Goal: Use online tool/utility: Utilize a website feature to perform a specific function

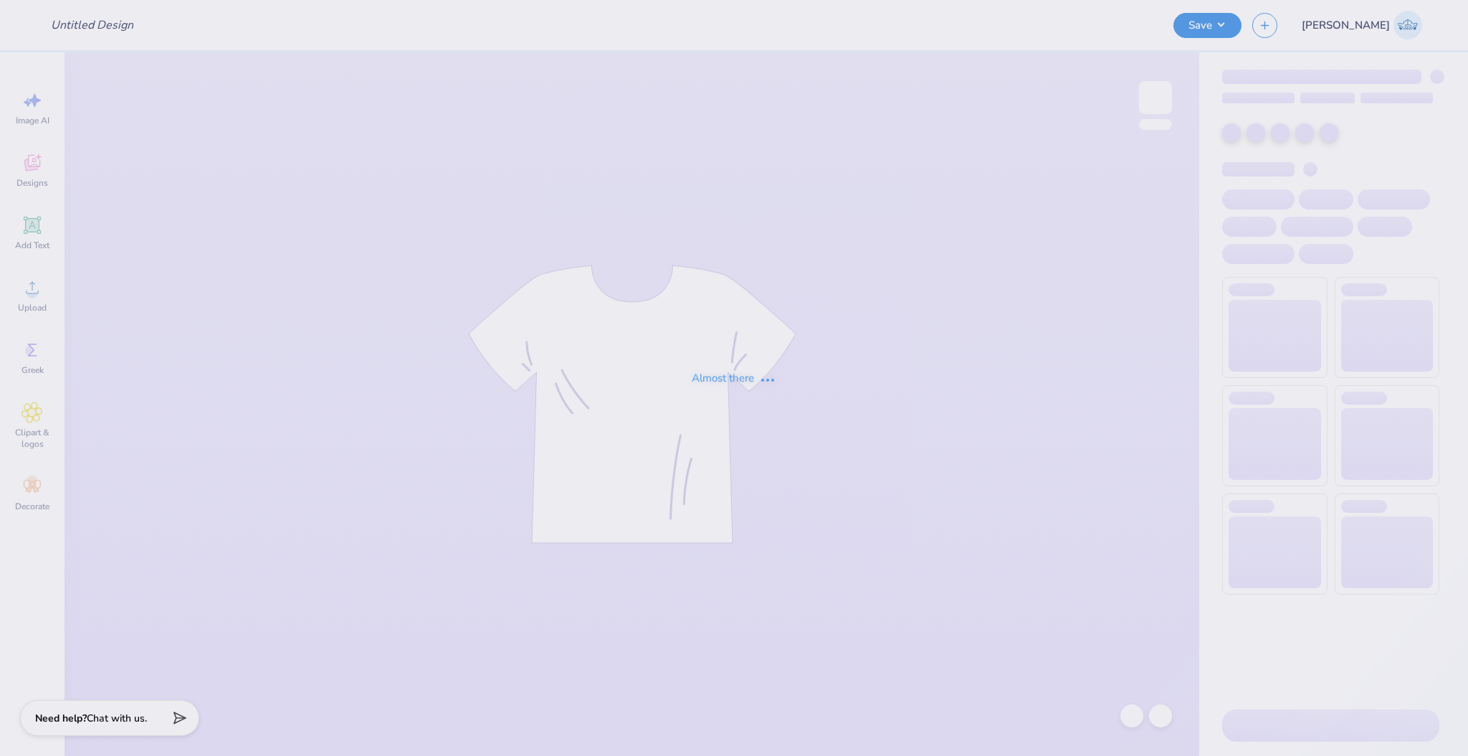
type input "[PERSON_NAME] : [GEOGRAPHIC_DATA][US_STATE]"
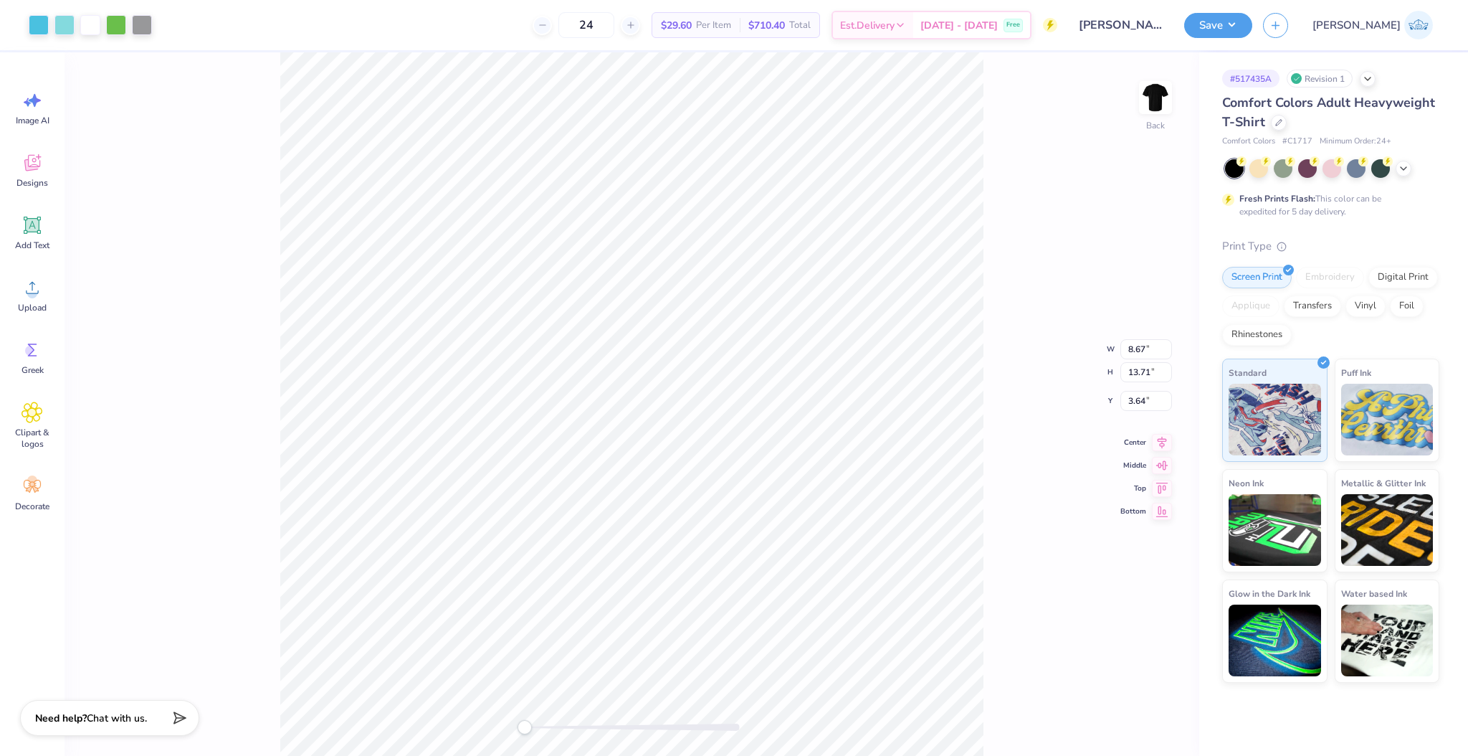
type input "2.82"
type input "0.67"
type input "5.72"
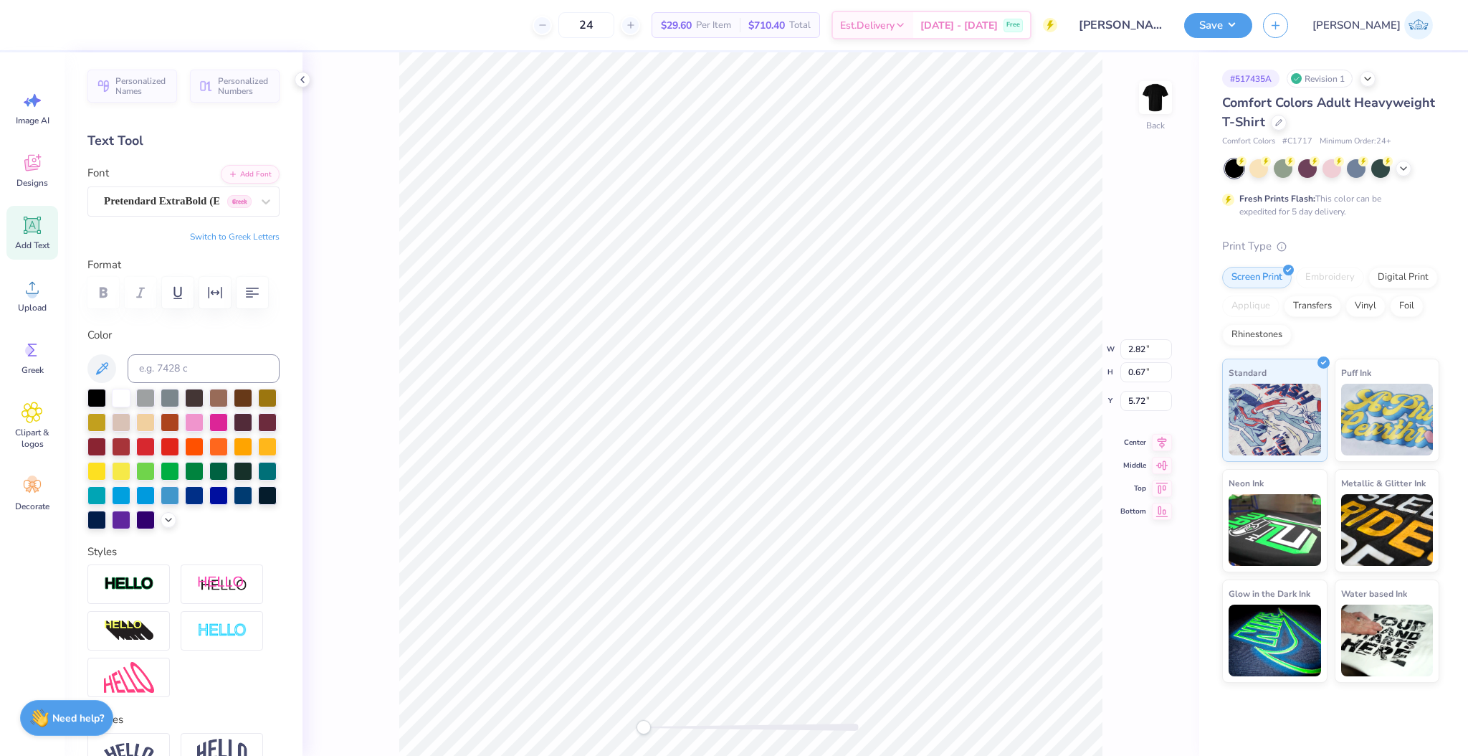
type input "8.59"
type input "0.72"
type input "2.78"
click at [37, 298] on div "Upload" at bounding box center [32, 295] width 52 height 54
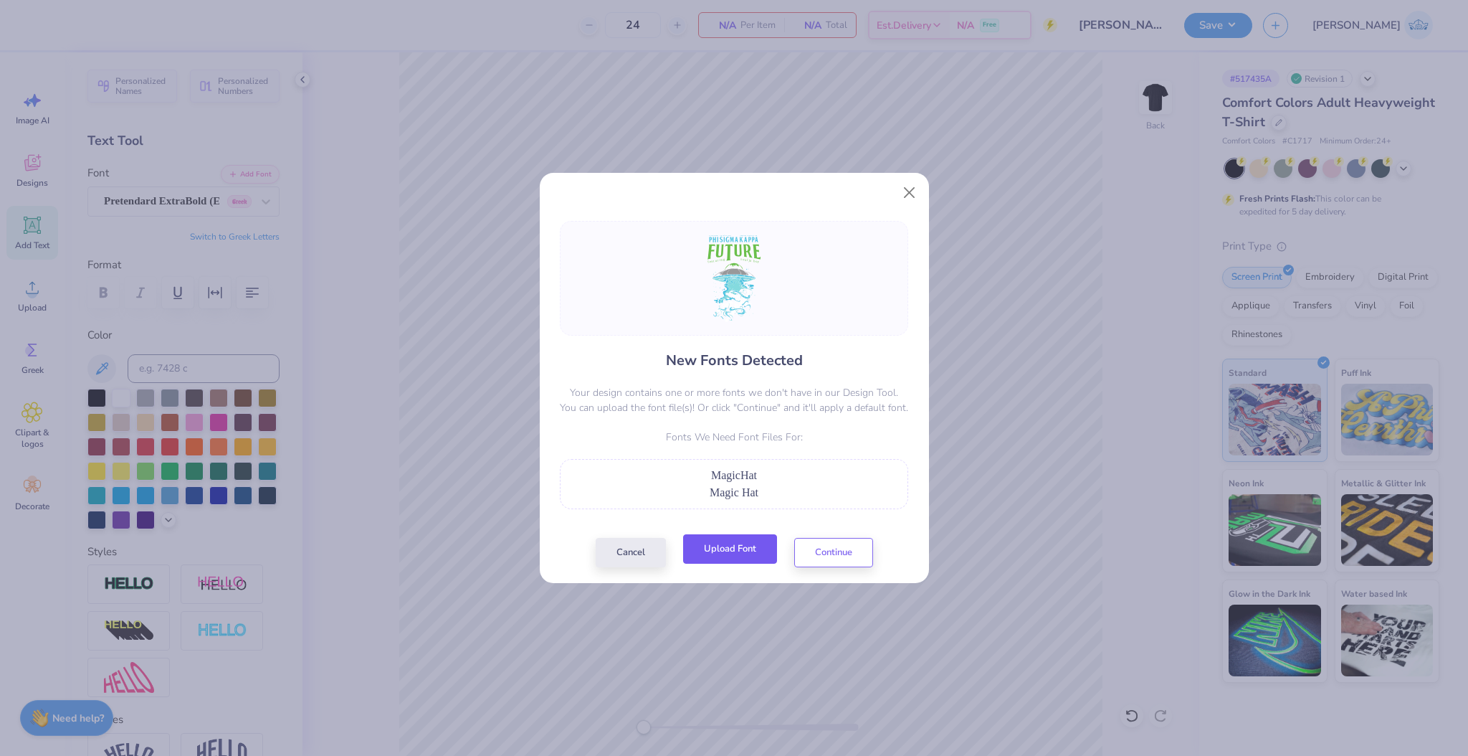
click at [725, 548] on button "Upload Font" at bounding box center [730, 548] width 94 height 29
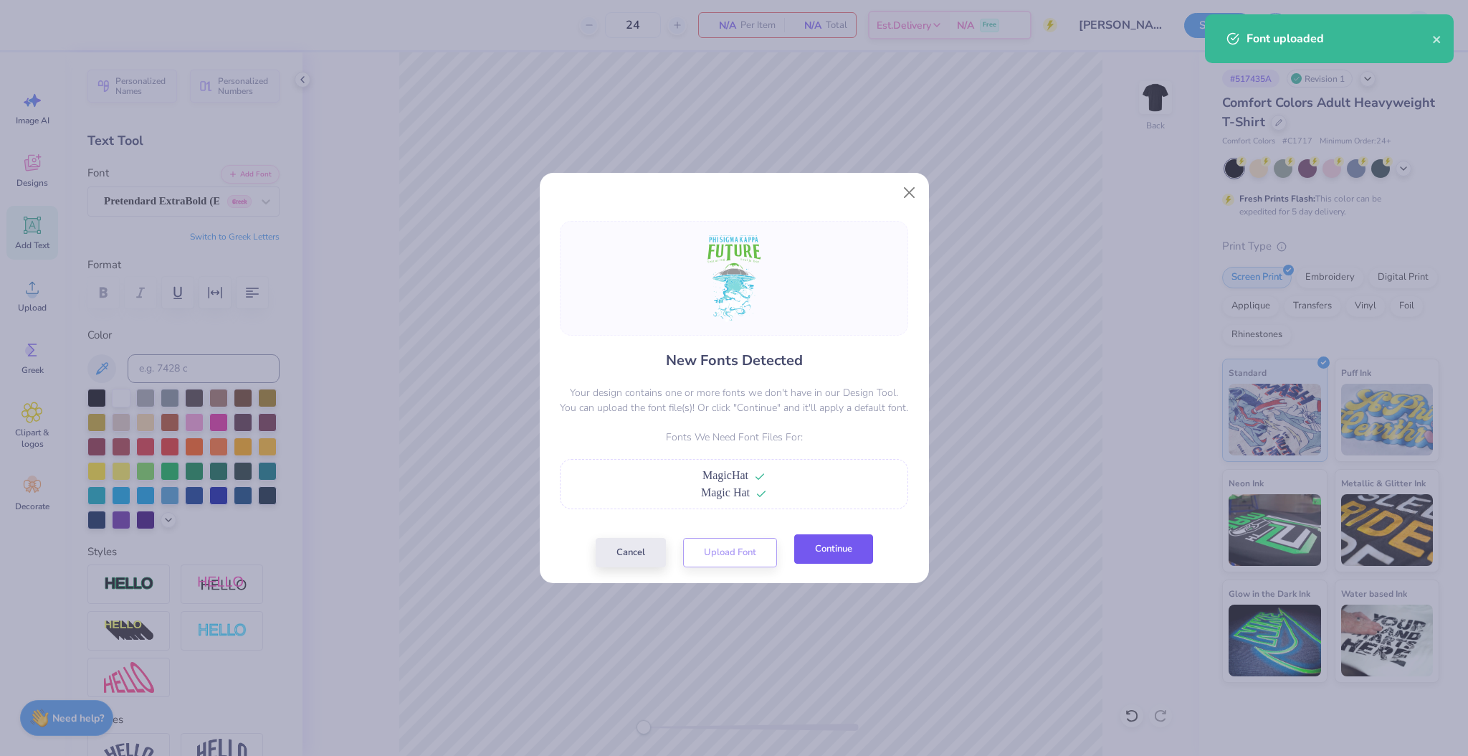
click at [814, 558] on button "Continue" at bounding box center [833, 548] width 79 height 29
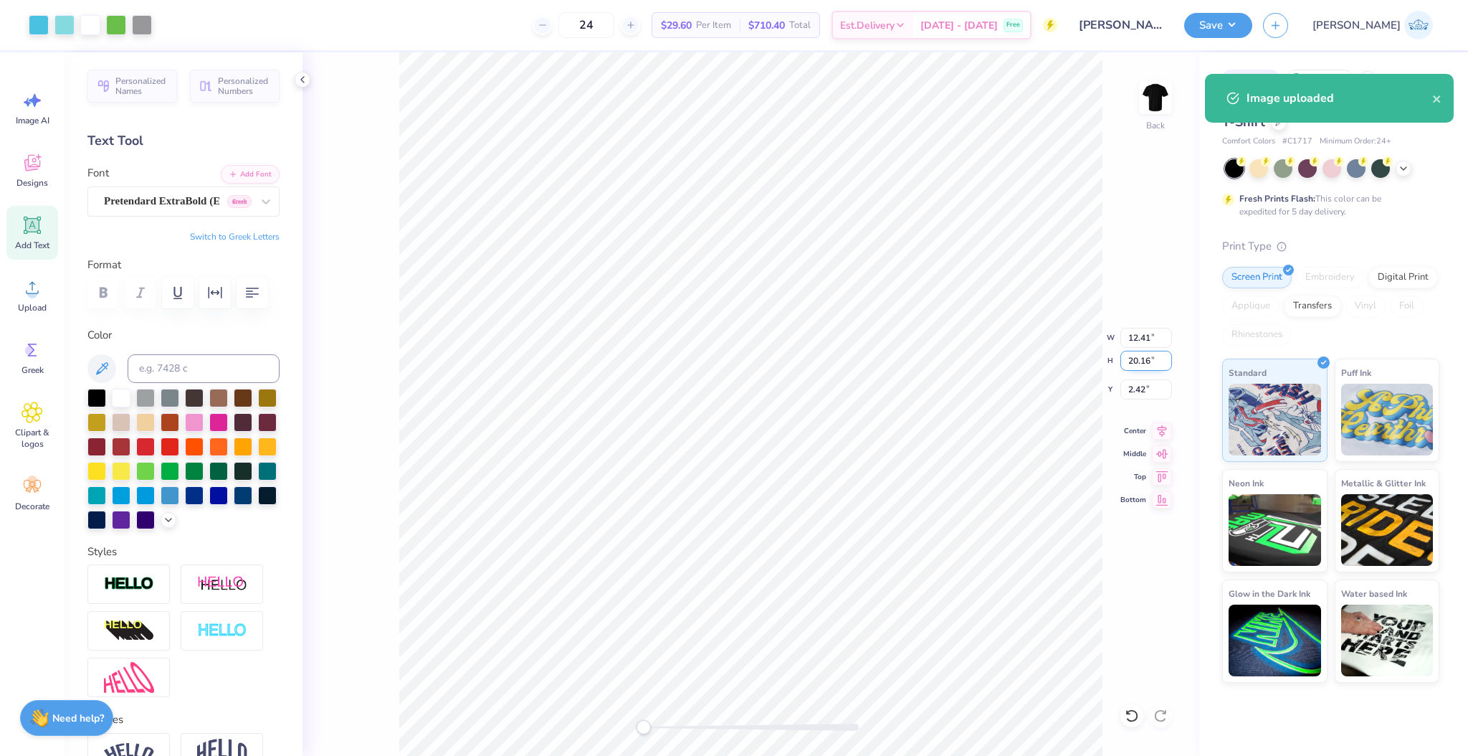
click at [1128, 363] on input "20.16" at bounding box center [1146, 361] width 52 height 20
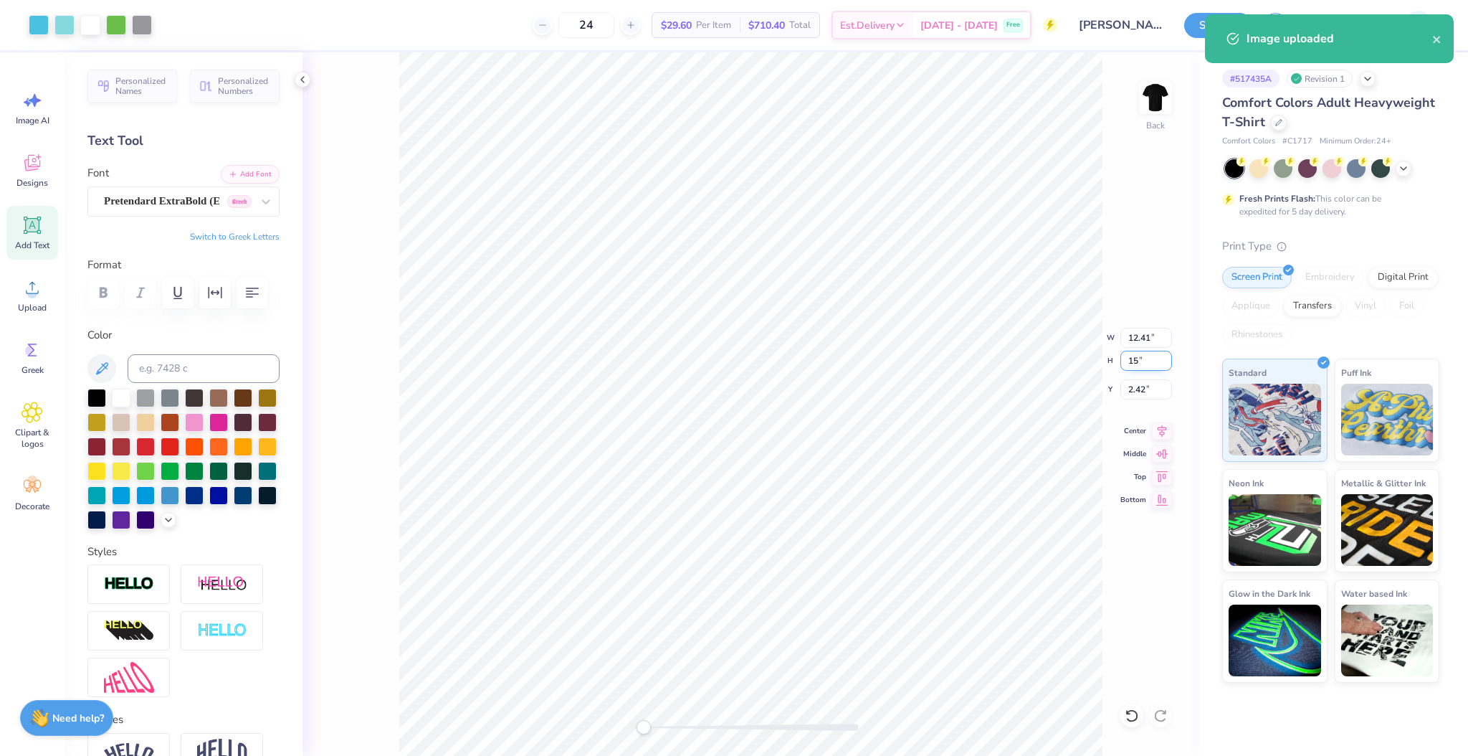
type input "15"
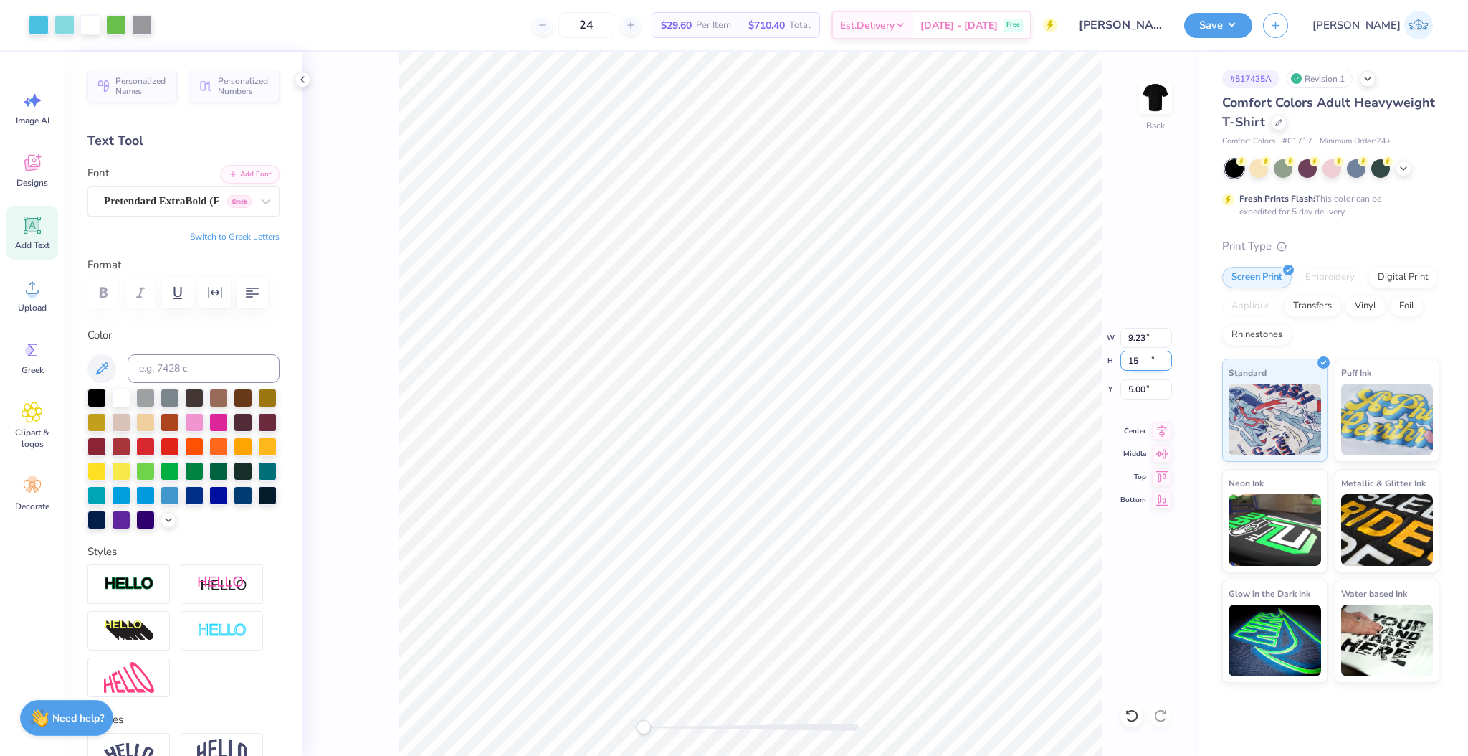
type input "9.23"
type input "15.00"
type input "5.00"
click at [1136, 390] on input "5.00" at bounding box center [1146, 389] width 52 height 20
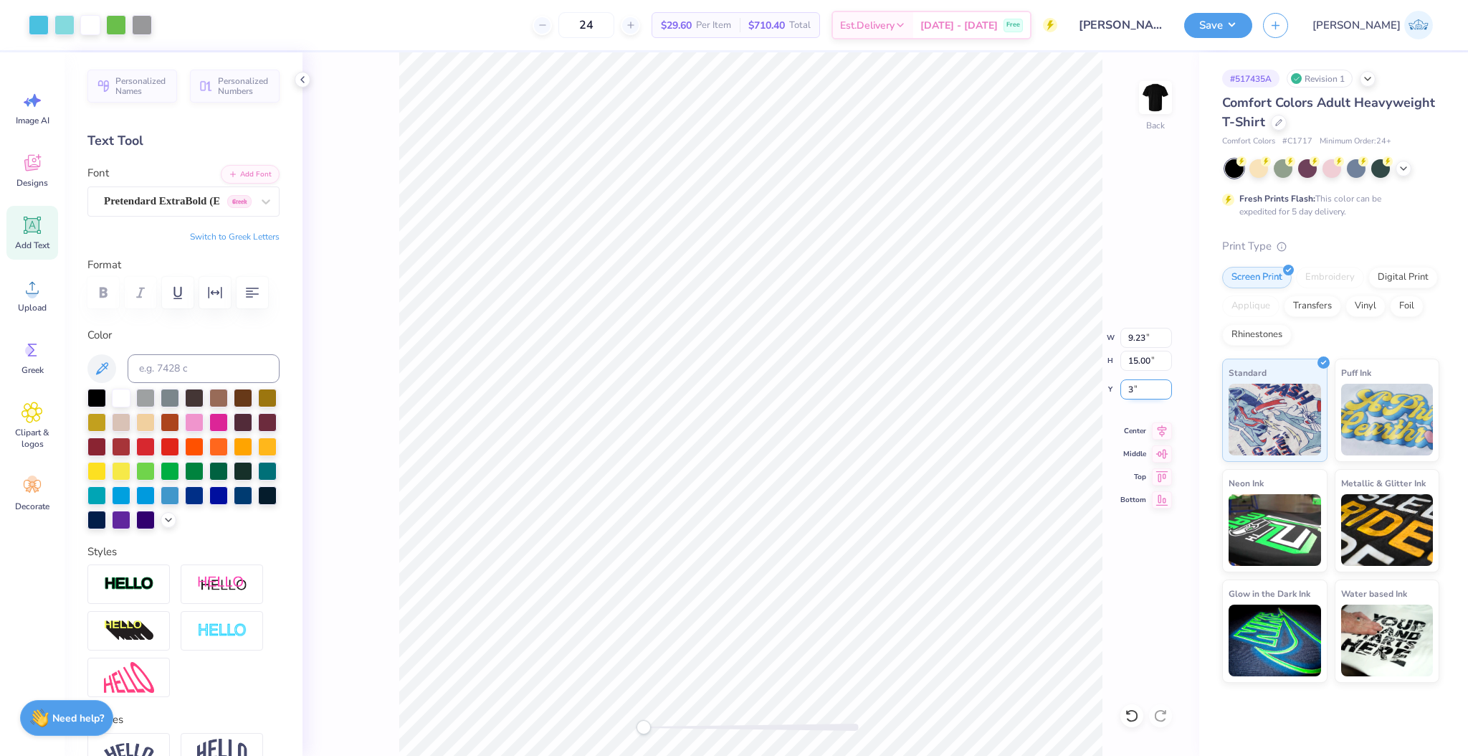
type input "3.00"
click at [118, 194] on div "Super Dream" at bounding box center [178, 201] width 151 height 22
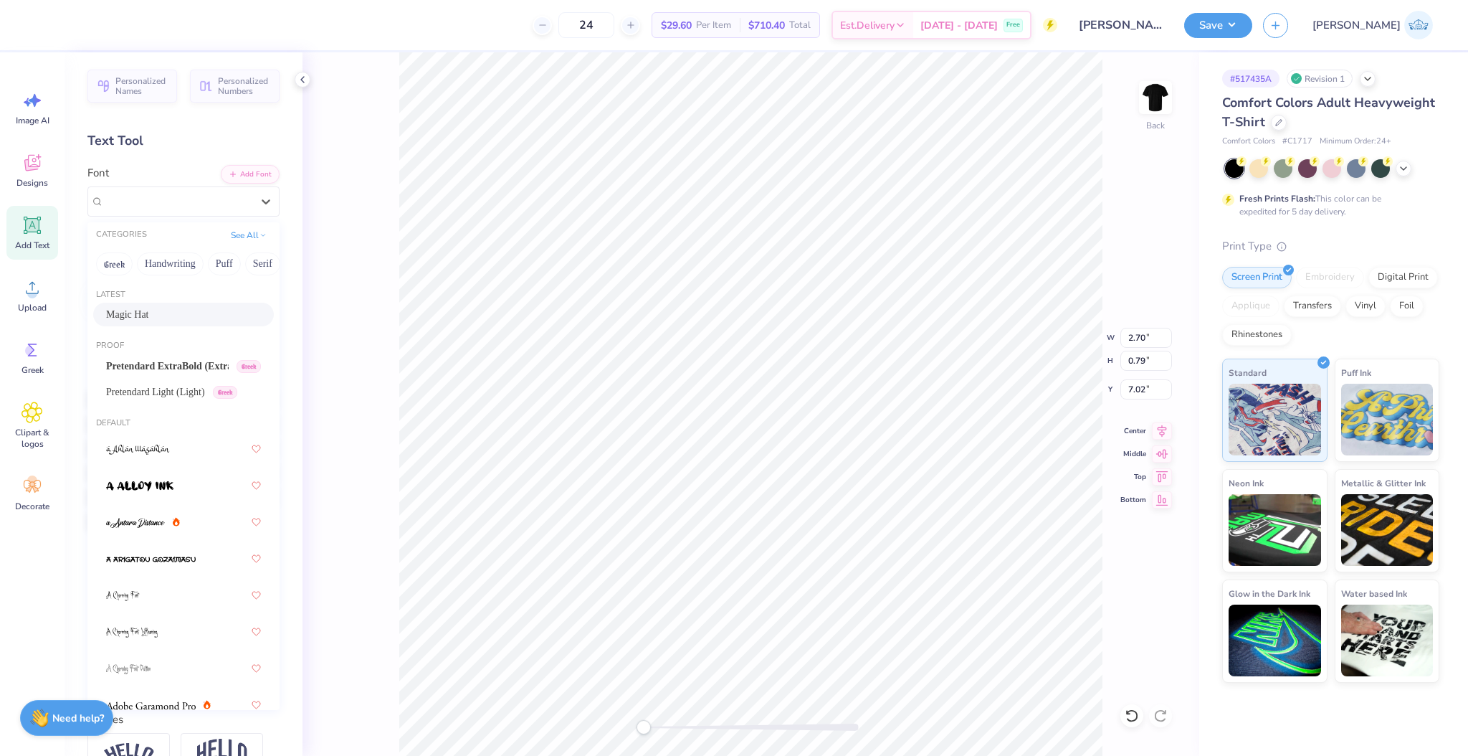
click at [199, 310] on div "Magic Hat" at bounding box center [183, 314] width 155 height 15
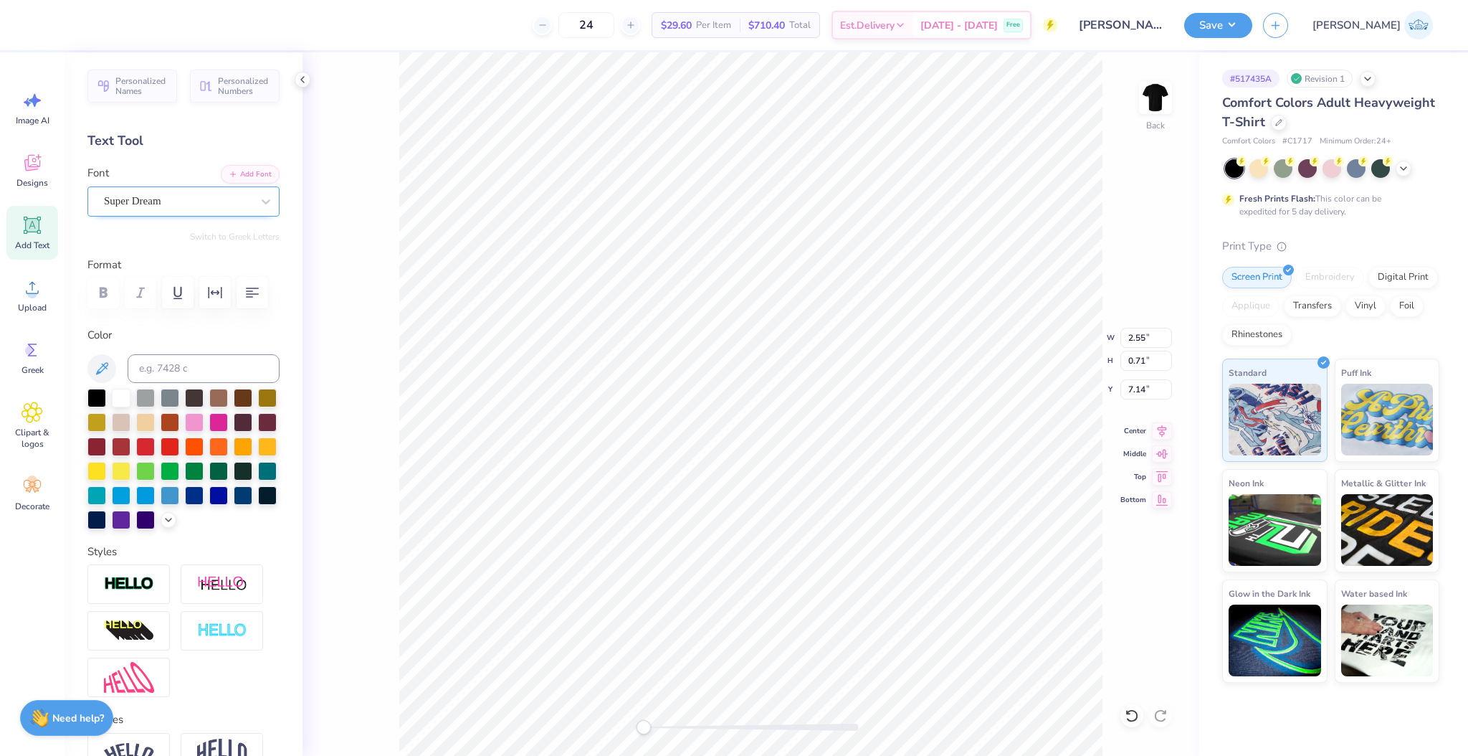
type input "2.55"
type input "0.71"
type input "7.14"
click at [178, 201] on div "Super Dream" at bounding box center [178, 201] width 151 height 22
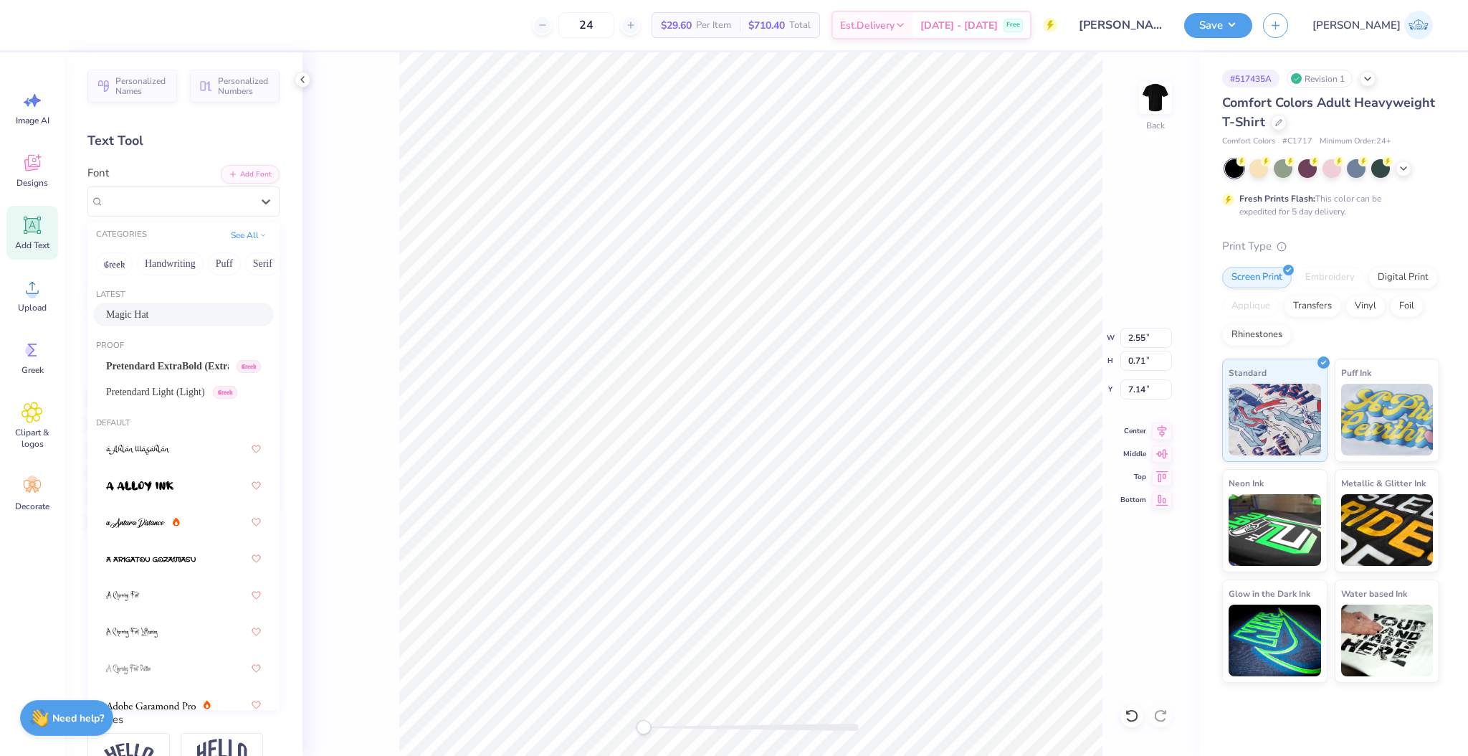
click at [180, 310] on div "Magic Hat" at bounding box center [183, 314] width 155 height 15
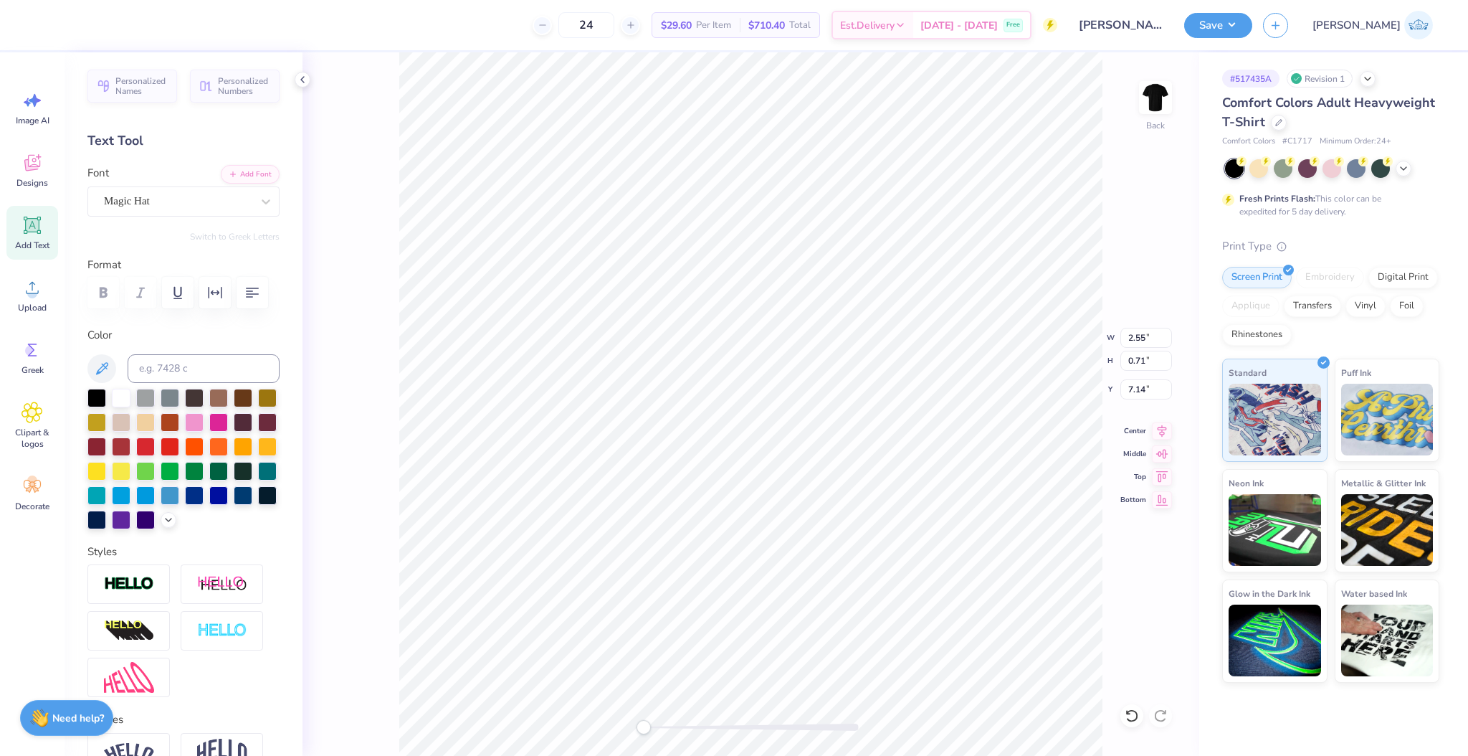
type input "3.04"
type input "0.27"
type input "3.00"
click at [195, 202] on div "Super Dream" at bounding box center [178, 201] width 151 height 22
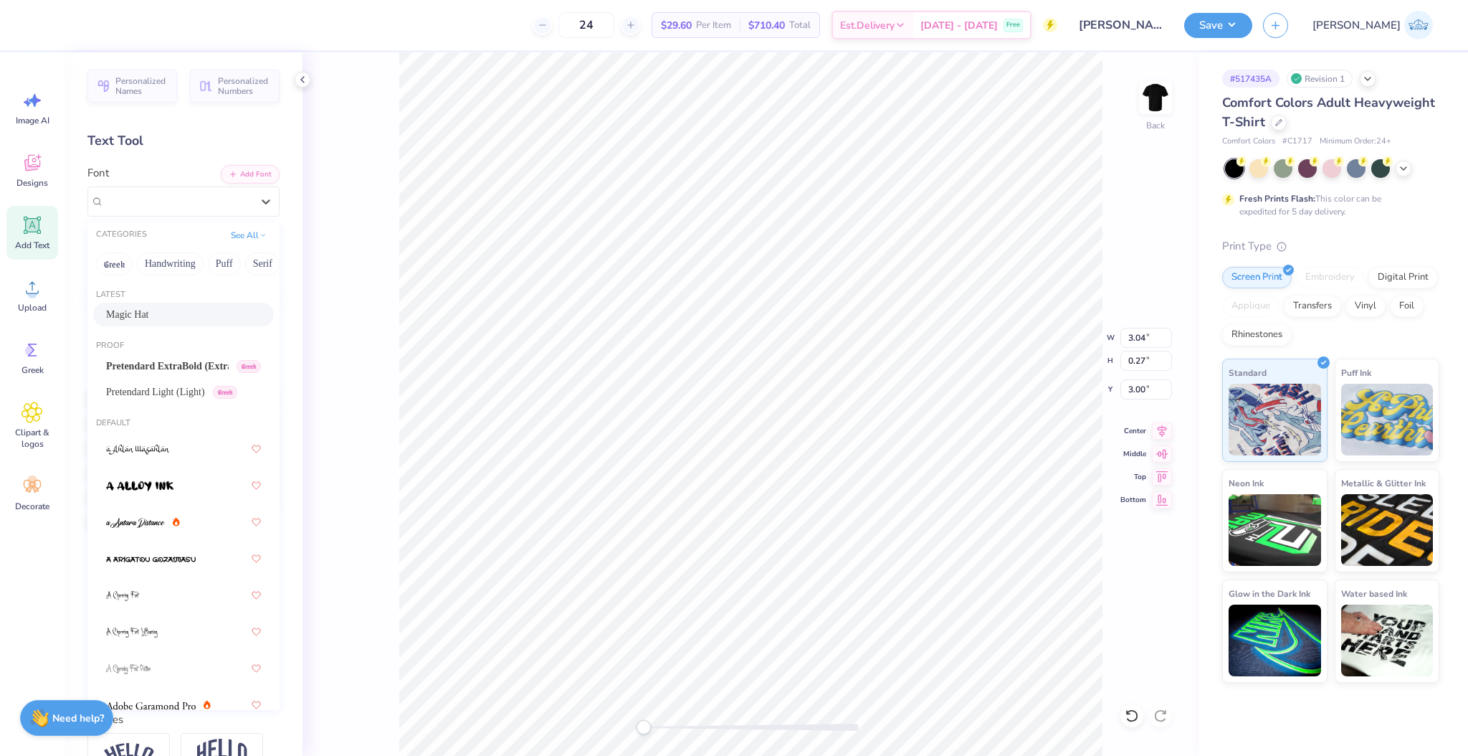
click at [184, 312] on div "Magic Hat" at bounding box center [183, 314] width 155 height 15
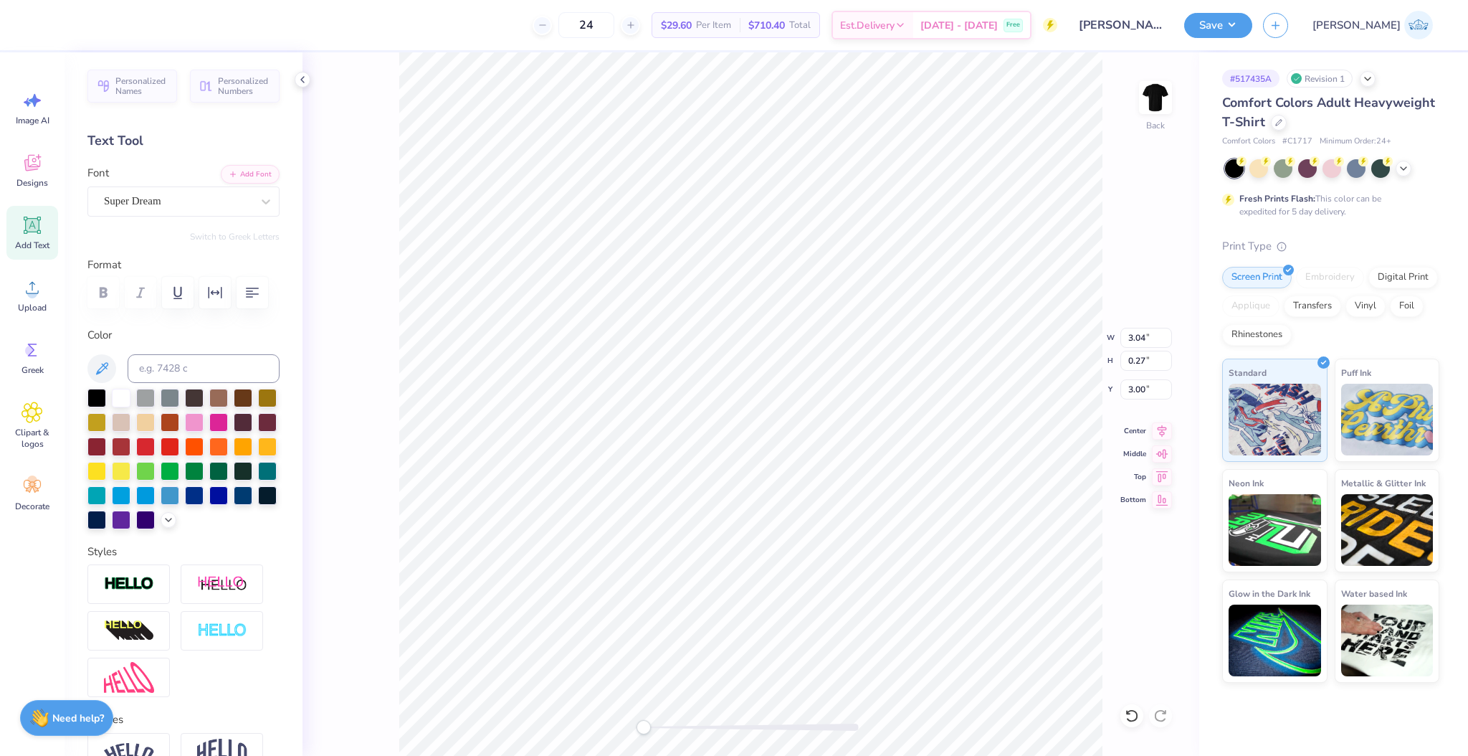
type input "2.50"
type input "0.32"
click at [201, 202] on div "Super Dream" at bounding box center [178, 201] width 151 height 22
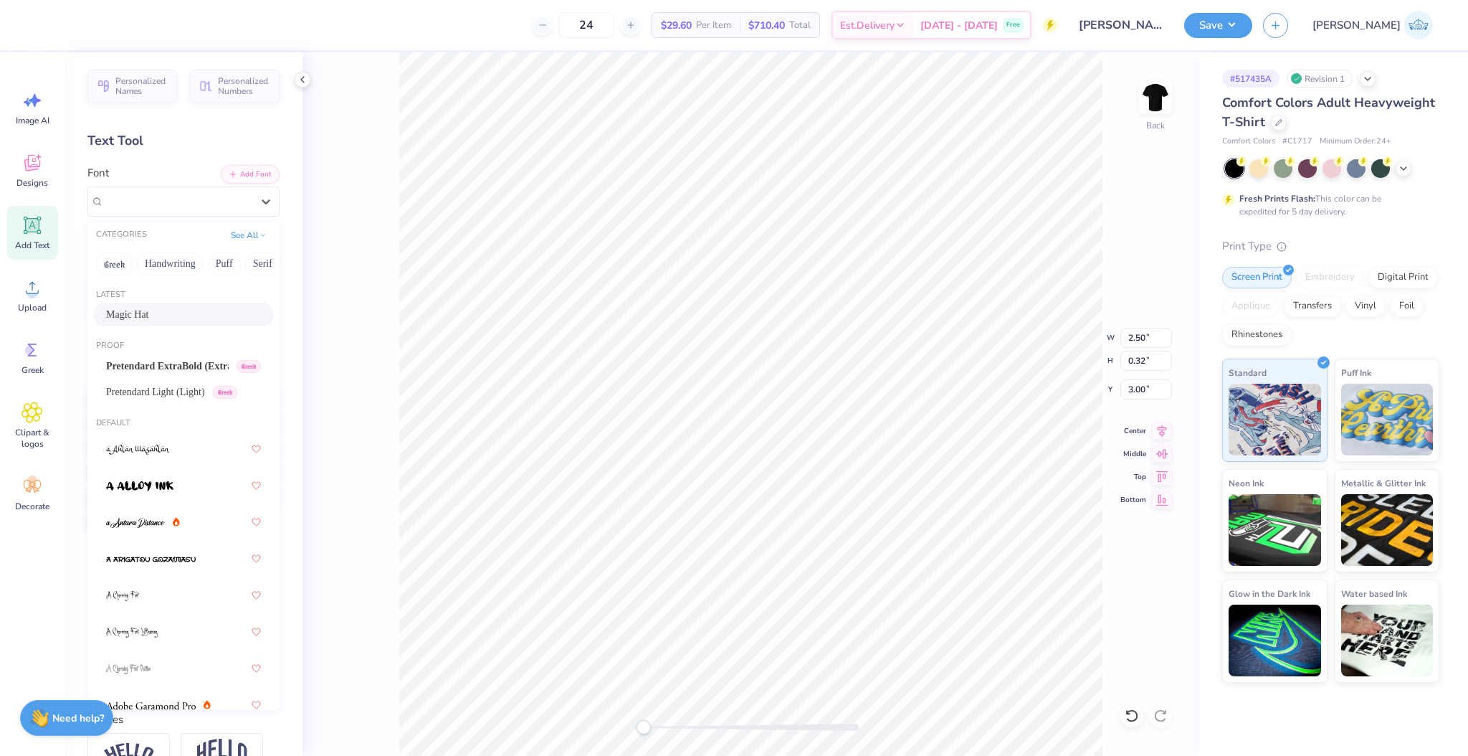
click at [169, 320] on div "Magic Hat" at bounding box center [183, 314] width 155 height 15
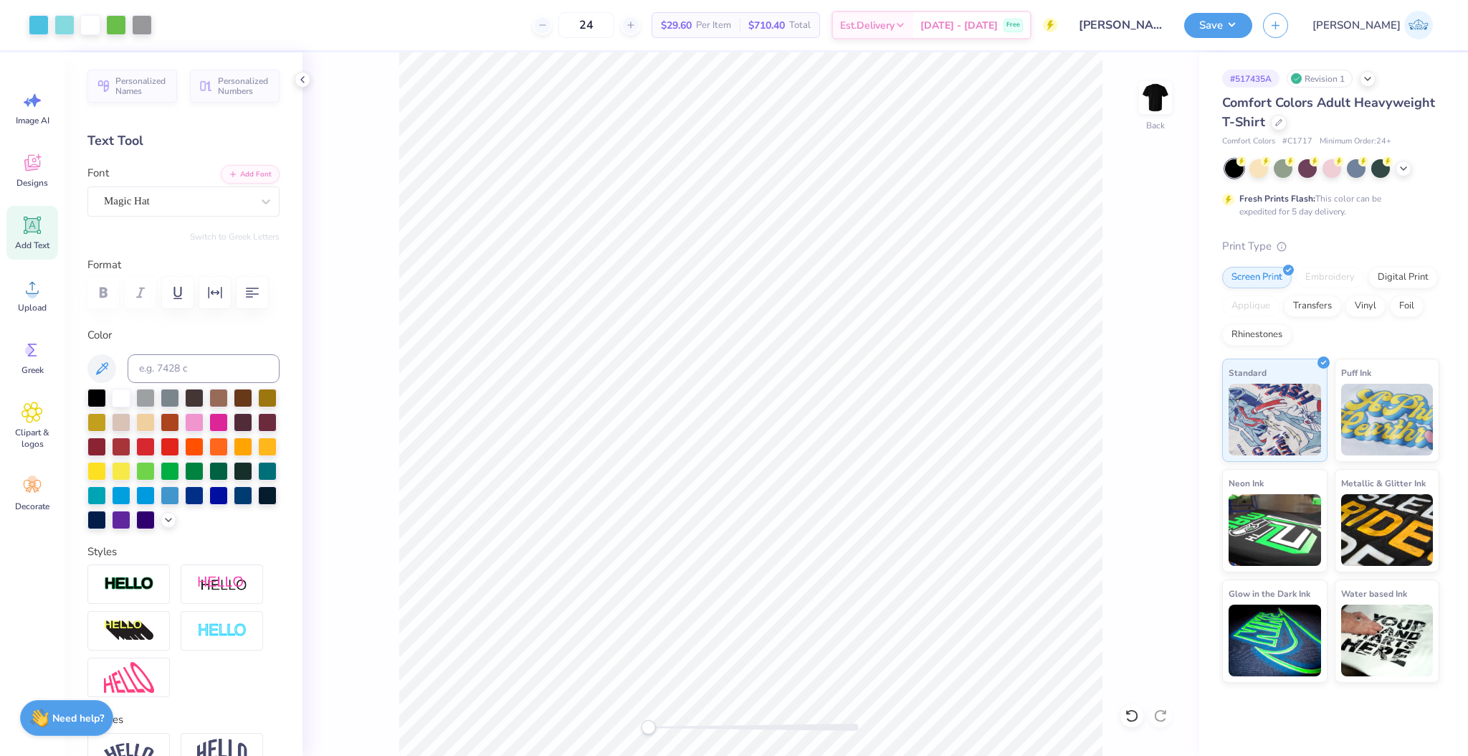
click at [654, 726] on div "Accessibility label" at bounding box center [648, 727] width 14 height 14
click at [1165, 429] on icon at bounding box center [1162, 428] width 20 height 17
type input "3.39"
type input "0.92"
type input "6.90"
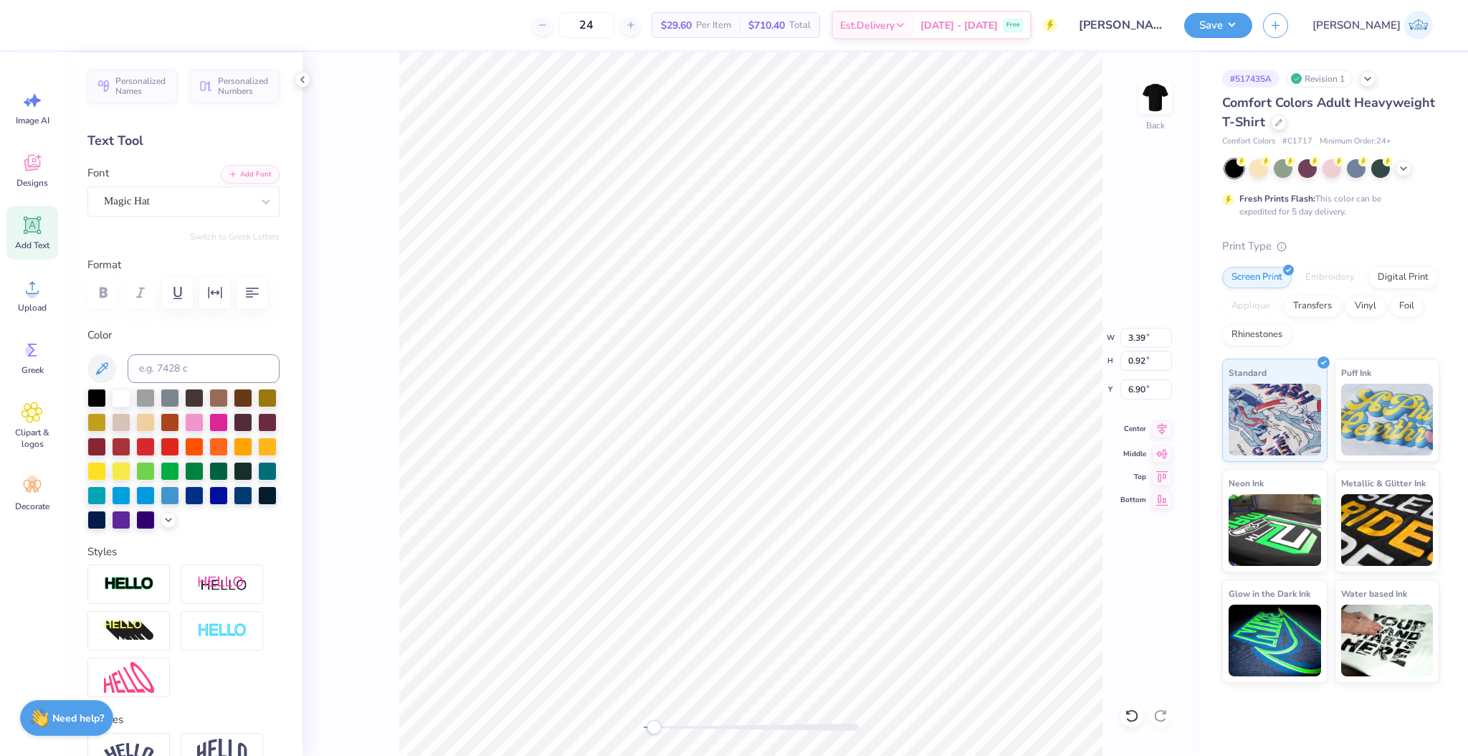
type input "9.03"
type input "1.04"
click at [1159, 429] on icon at bounding box center [1162, 428] width 20 height 17
click at [624, 733] on div "Back" at bounding box center [750, 403] width 897 height 703
click at [660, 730] on div at bounding box center [751, 726] width 215 height 7
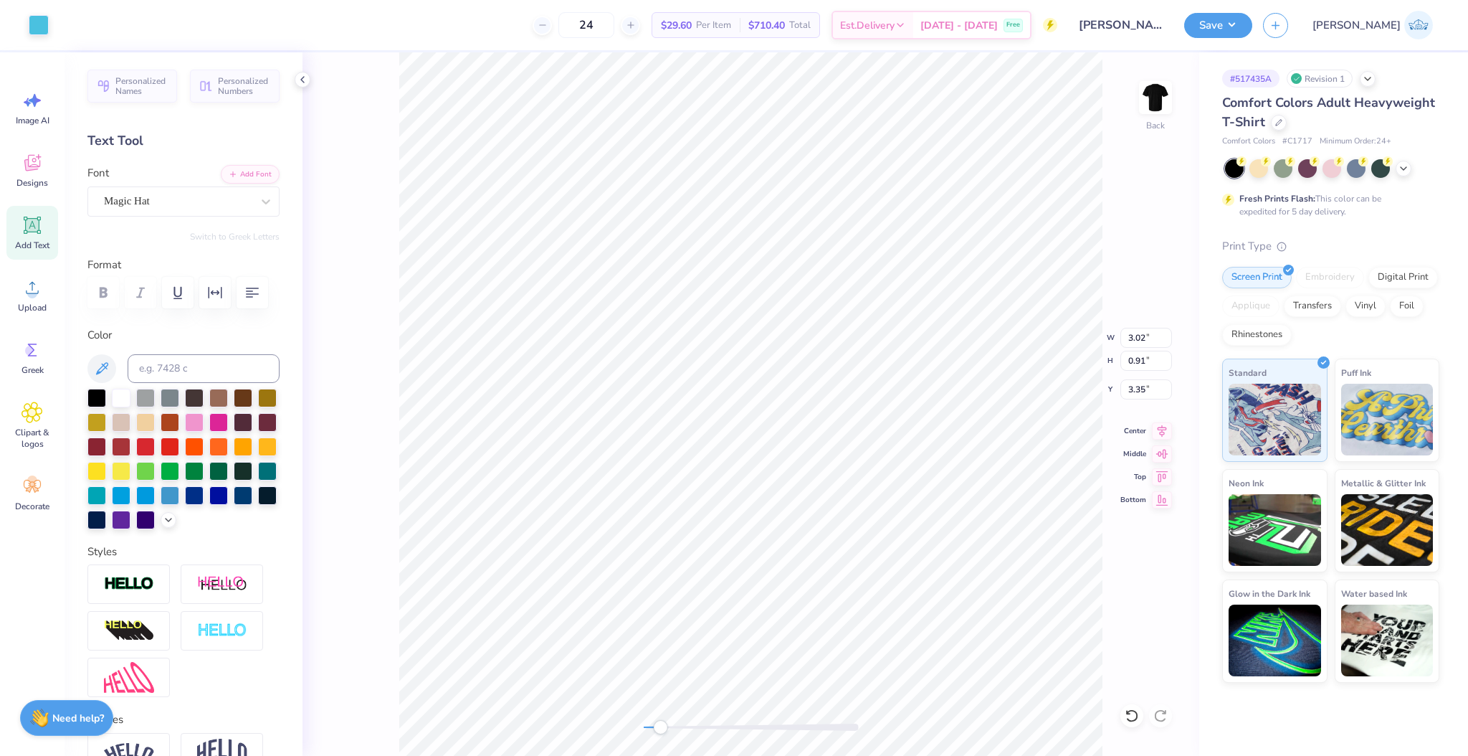
type input "8.55"
type input "0.91"
type input "3.35"
type input "8.65"
type input "0.92"
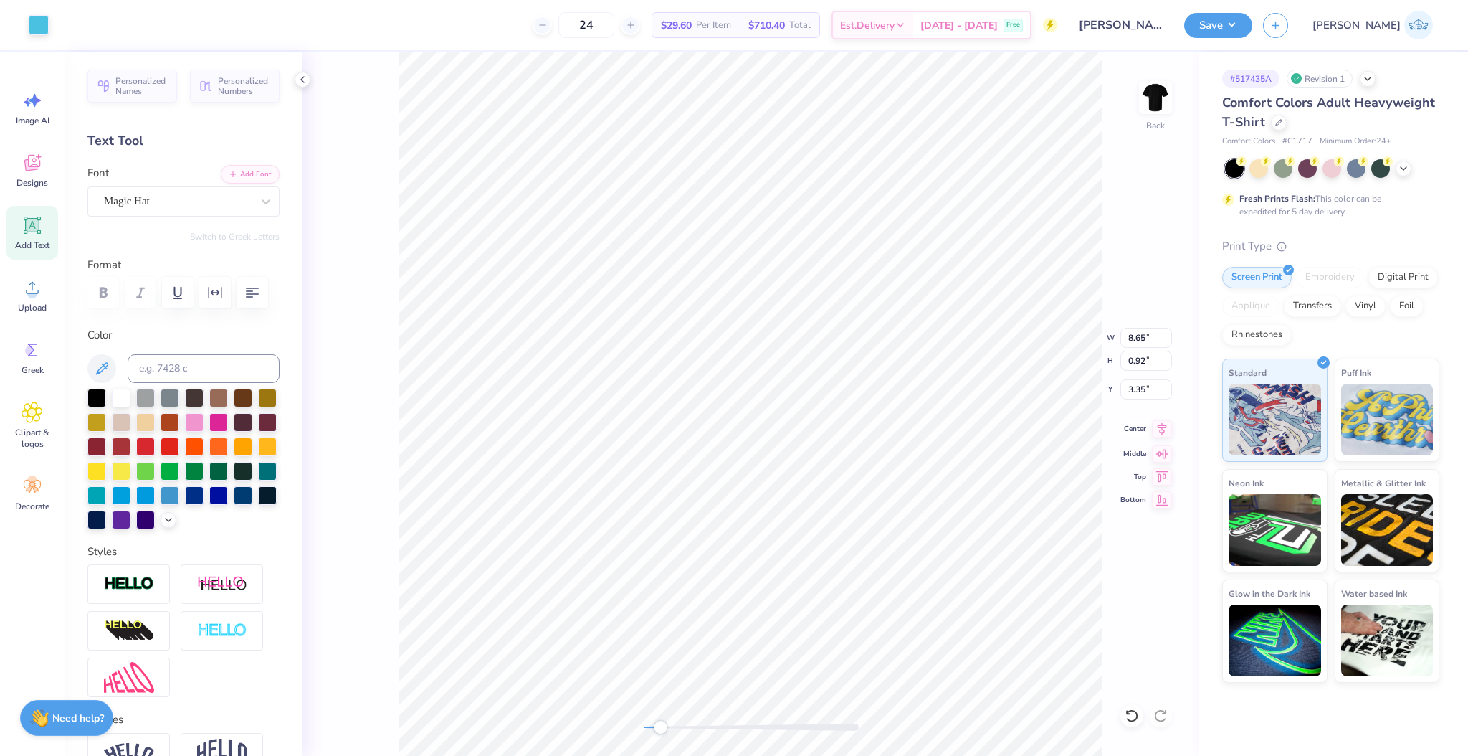
click at [1164, 429] on icon at bounding box center [1162, 428] width 20 height 17
type input "3.02"
type input "0.28"
type input "3.00"
type input "2.86"
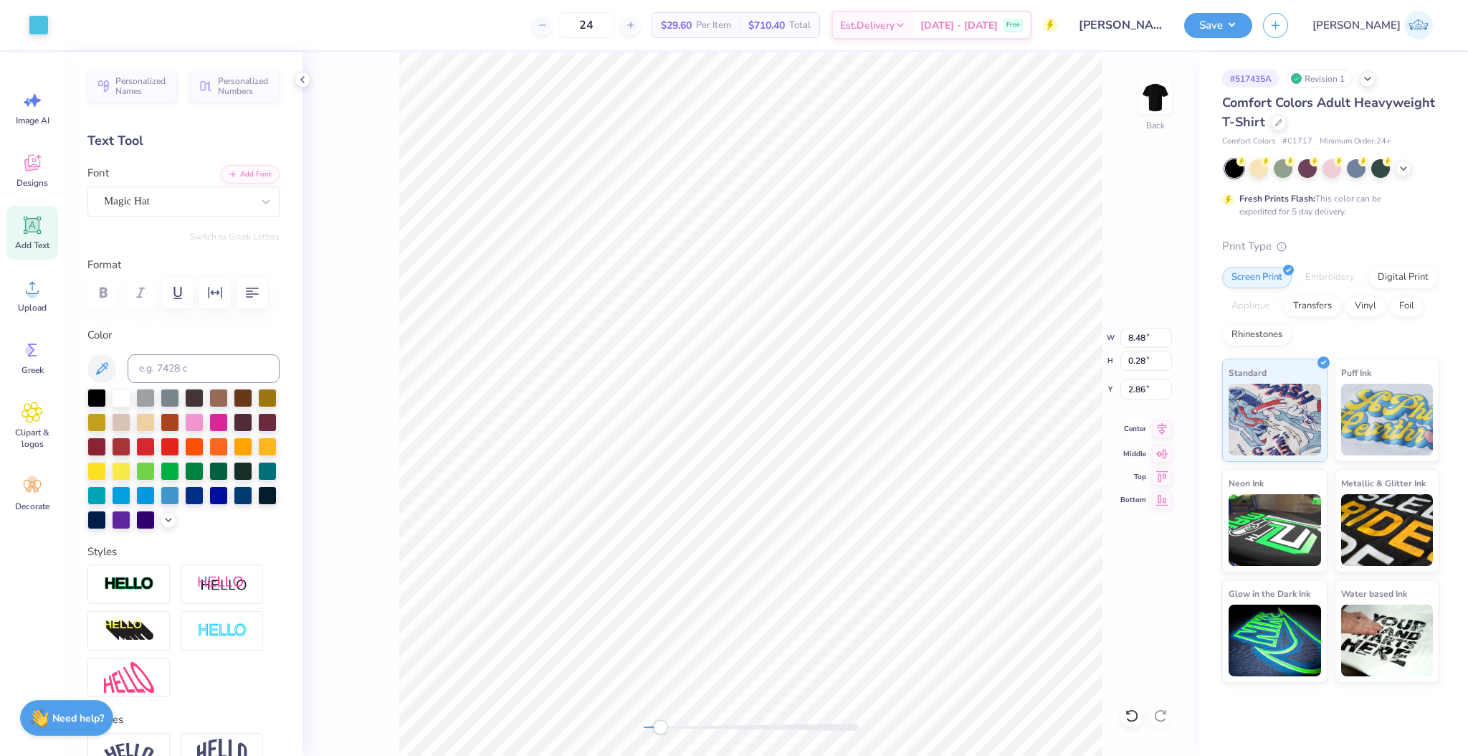
click at [1158, 430] on icon at bounding box center [1162, 428] width 20 height 17
click at [599, 723] on div "Back" at bounding box center [750, 403] width 897 height 703
click at [1132, 388] on input "2.86" at bounding box center [1146, 389] width 52 height 20
click at [1132, 388] on input "2.90" at bounding box center [1146, 389] width 52 height 20
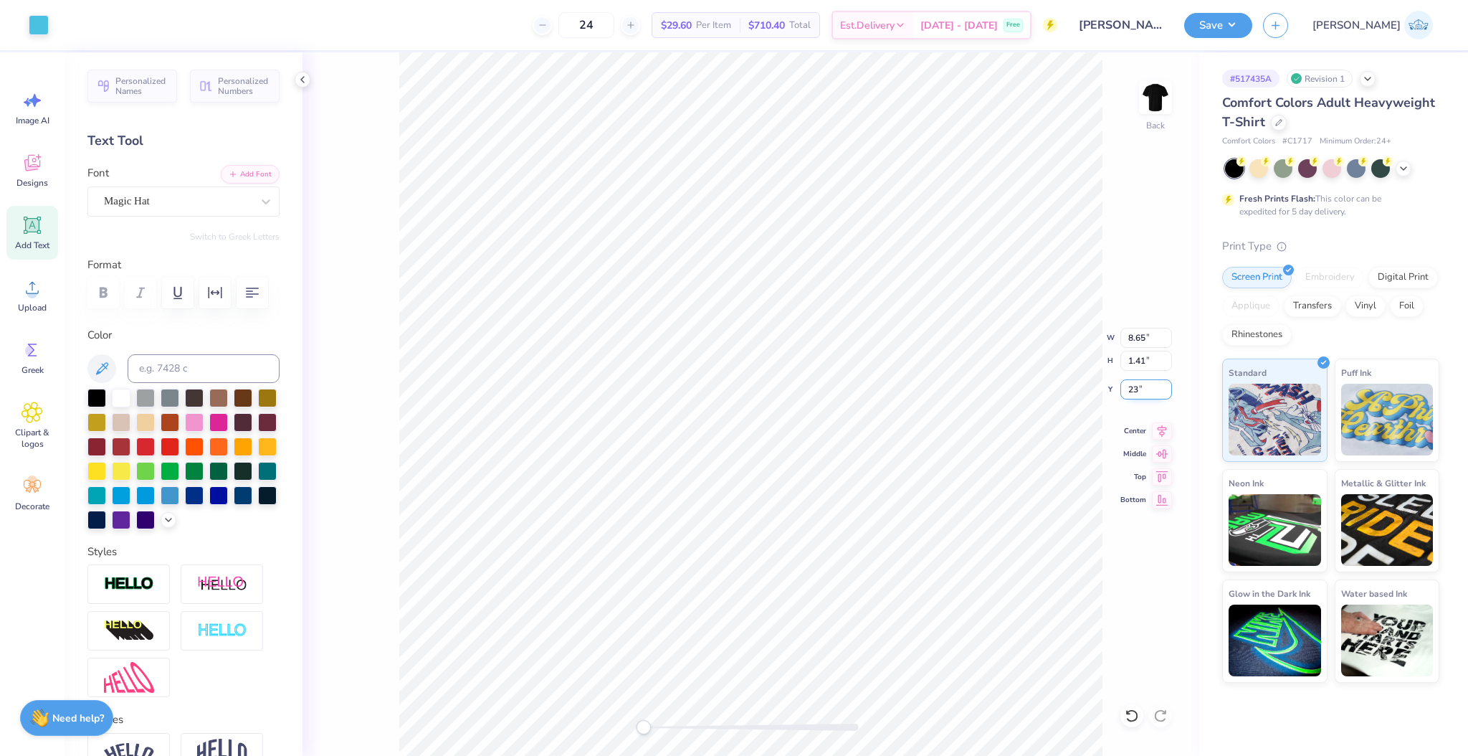
type input "2"
click at [1132, 388] on input "2.92" at bounding box center [1146, 389] width 52 height 20
type input "2.95"
click at [780, 603] on li "Group" at bounding box center [800, 600] width 113 height 28
click at [1133, 361] on input "15.05" at bounding box center [1146, 361] width 52 height 20
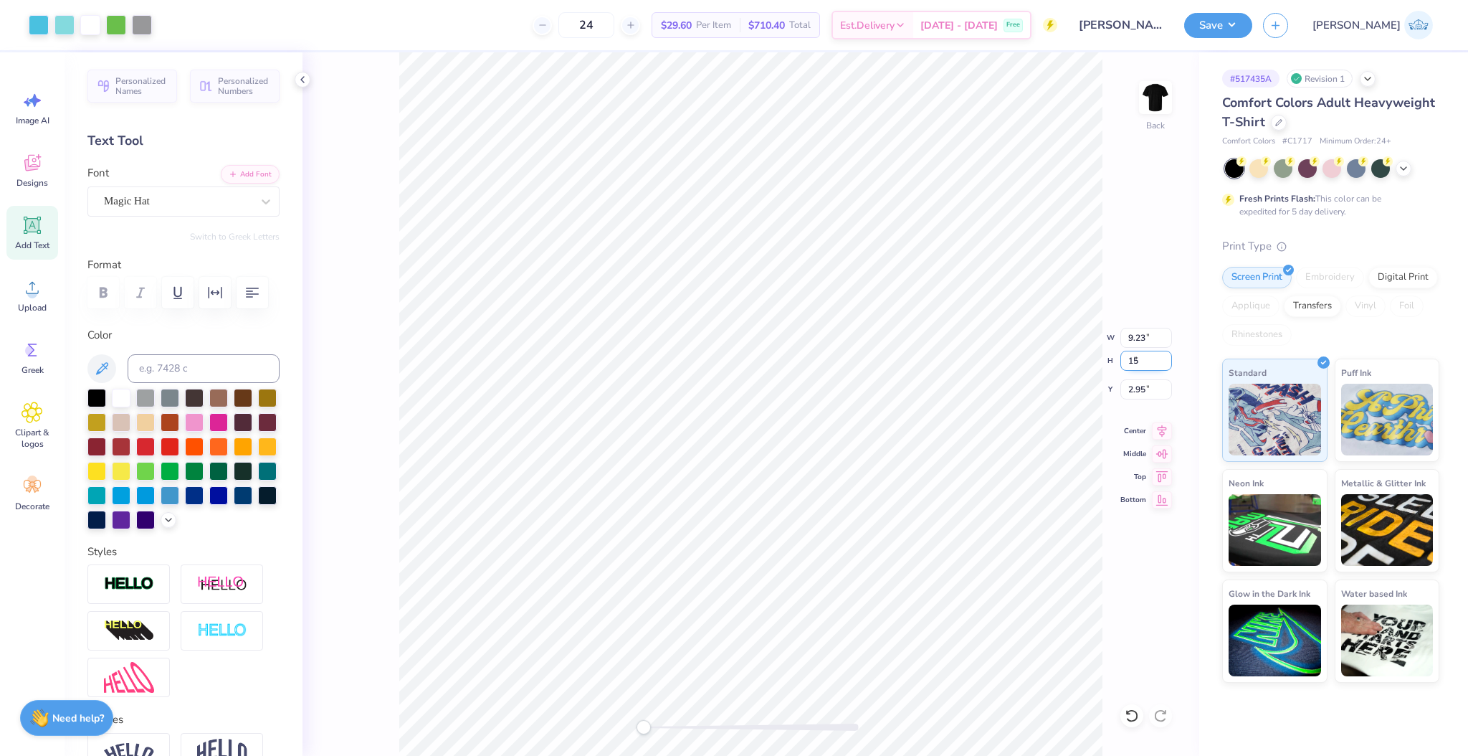
type input "15"
type input "9.20"
type input "15.00"
type input "2.98"
click at [1129, 387] on input "2.98" at bounding box center [1146, 389] width 52 height 20
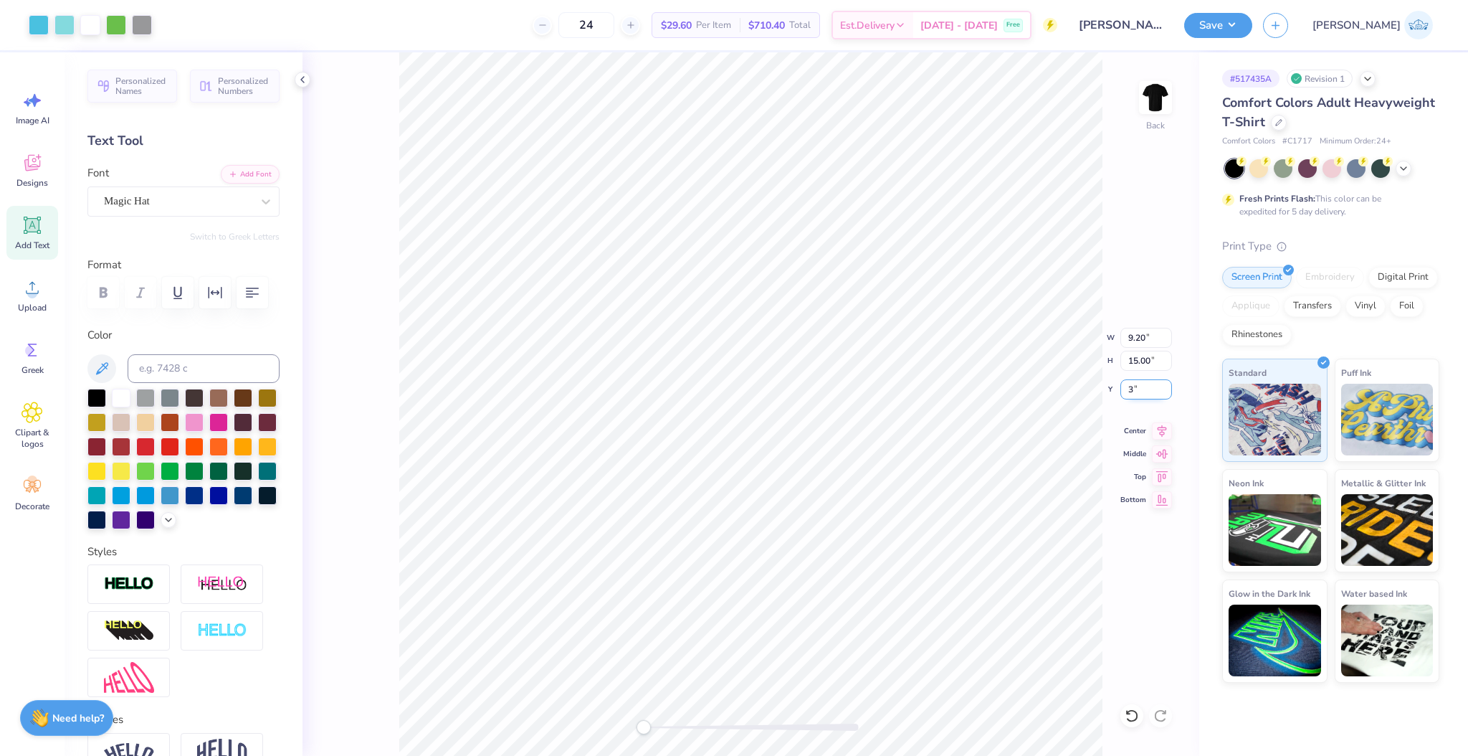
type input "3"
click at [1155, 433] on icon at bounding box center [1162, 428] width 20 height 17
click at [659, 735] on div "Back W 9.20 9.20 " H 15.00 15.00 " Y 3.00 3.00 " Center Middle Top Bottom" at bounding box center [750, 403] width 897 height 703
click at [680, 736] on div "Back" at bounding box center [750, 403] width 897 height 703
click at [626, 743] on div "Back" at bounding box center [750, 403] width 897 height 703
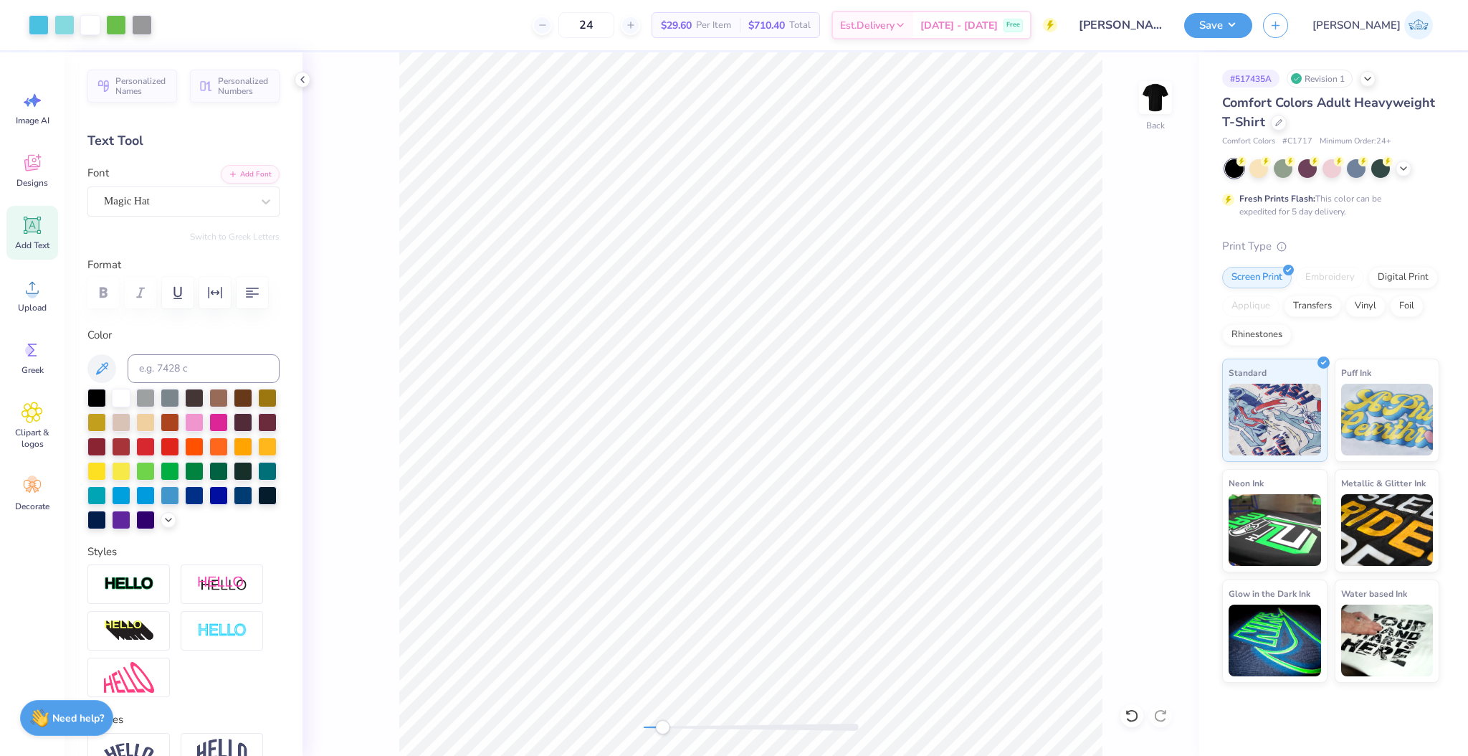
click at [662, 731] on div "Accessibility label" at bounding box center [662, 727] width 14 height 14
click at [582, 711] on div "Back" at bounding box center [750, 403] width 897 height 703
click at [1252, 15] on button "Save" at bounding box center [1218, 23] width 68 height 25
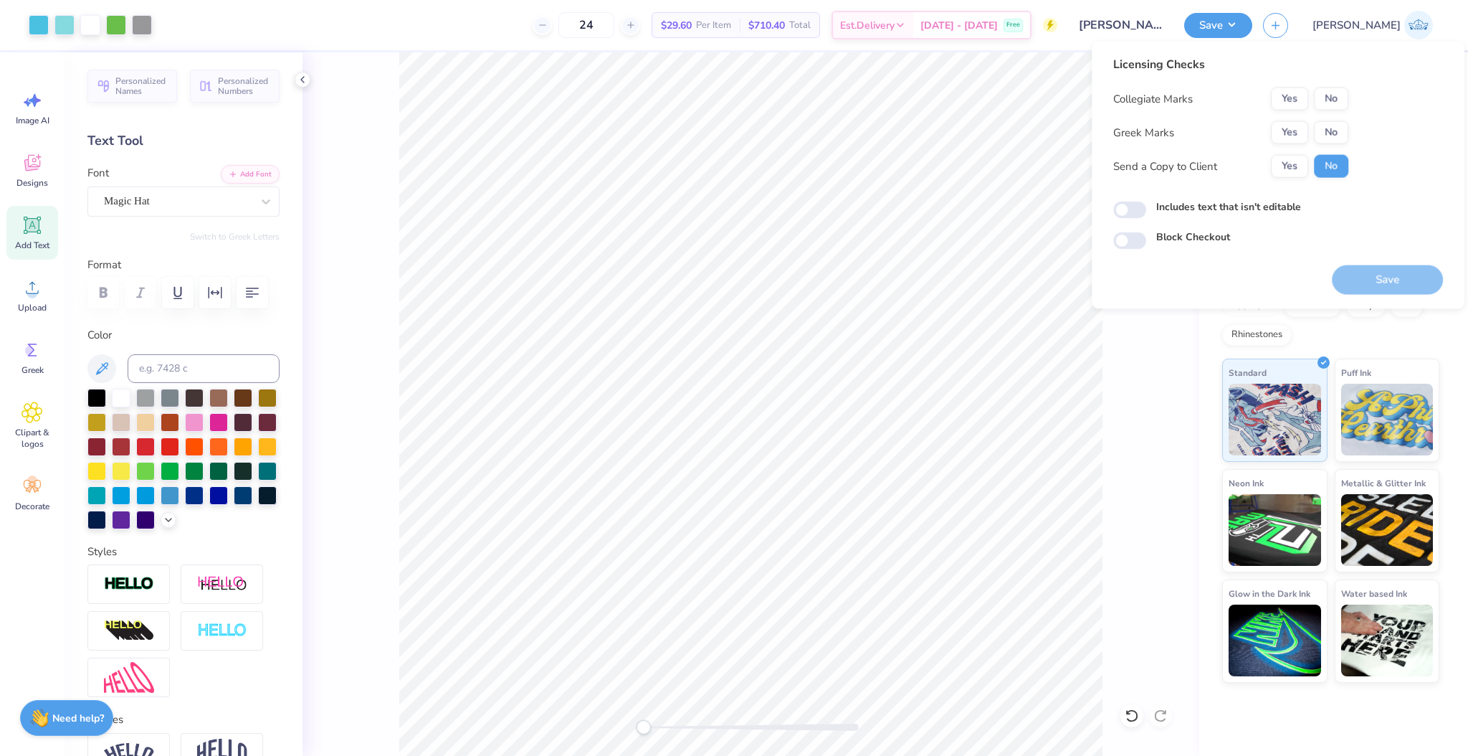
click at [1295, 146] on div "Collegiate Marks Yes No Greek Marks Yes No Send a Copy to Client Yes No" at bounding box center [1230, 132] width 235 height 90
click at [1295, 143] on button "Yes" at bounding box center [1289, 132] width 37 height 23
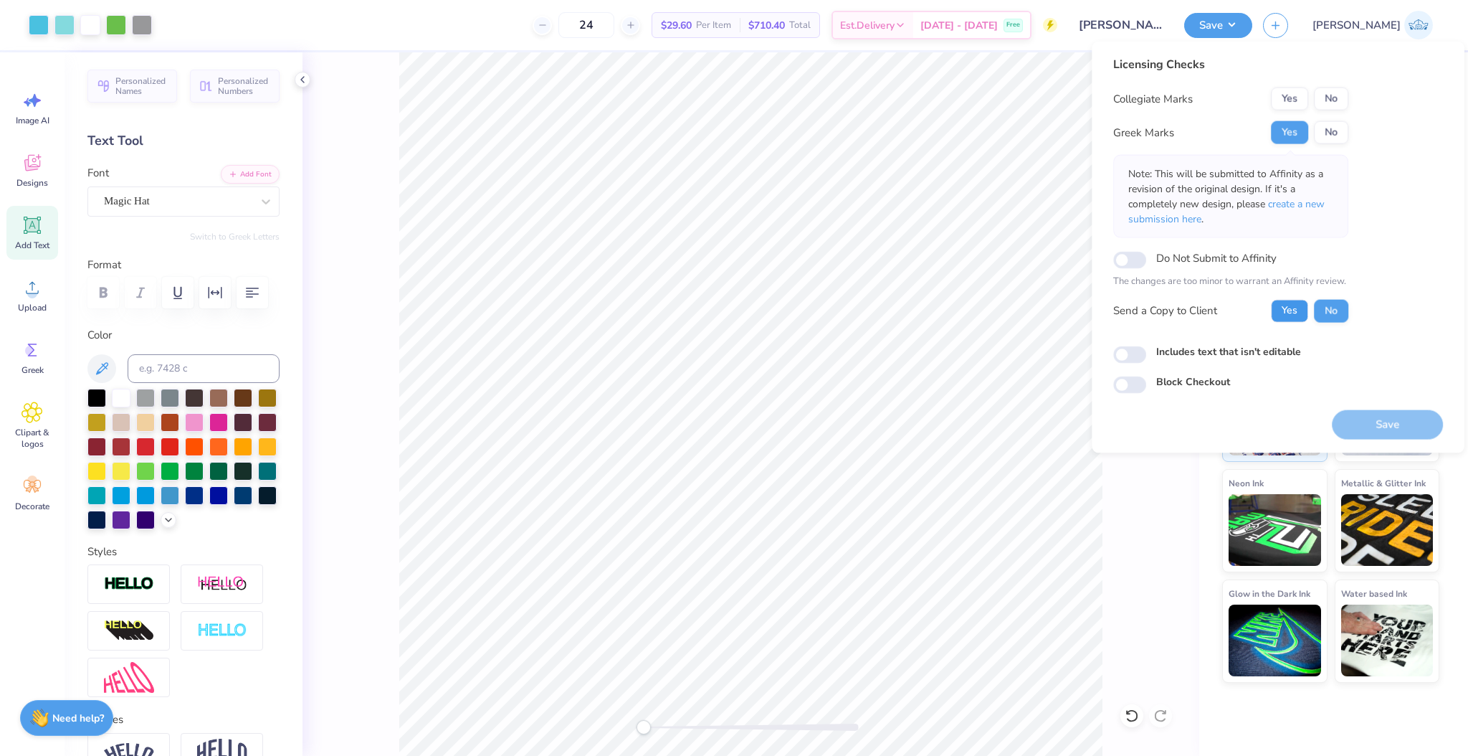
click at [1283, 315] on button "Yes" at bounding box center [1289, 310] width 37 height 23
click at [1130, 353] on input "Includes text that isn't editable" at bounding box center [1129, 353] width 33 height 17
checkbox input "true"
click at [1348, 110] on div "Licensing Checks Collegiate Marks Yes No Greek Marks Yes No Note: This will be …" at bounding box center [1278, 225] width 330 height 338
click at [1345, 106] on button "No" at bounding box center [1331, 98] width 34 height 23
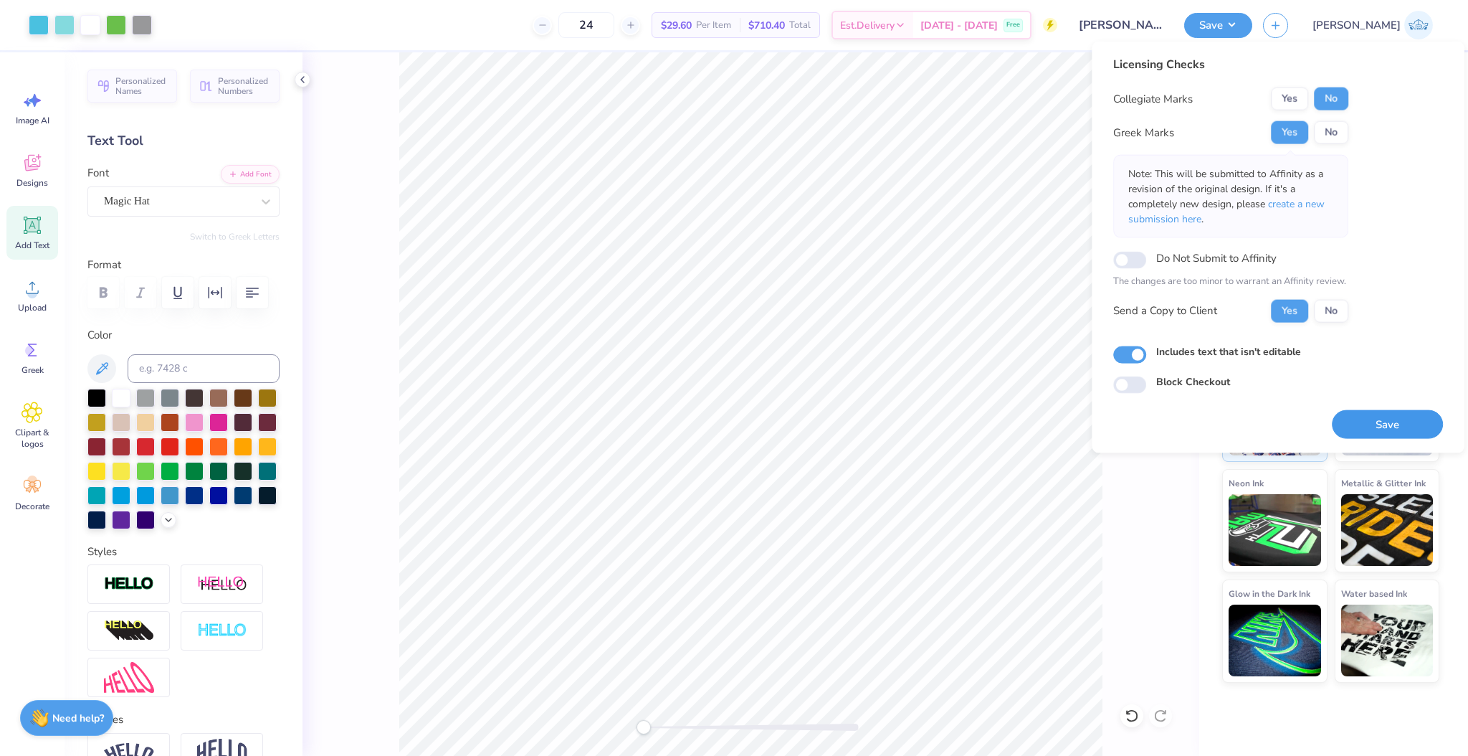
click at [1375, 415] on button "Save" at bounding box center [1387, 423] width 111 height 29
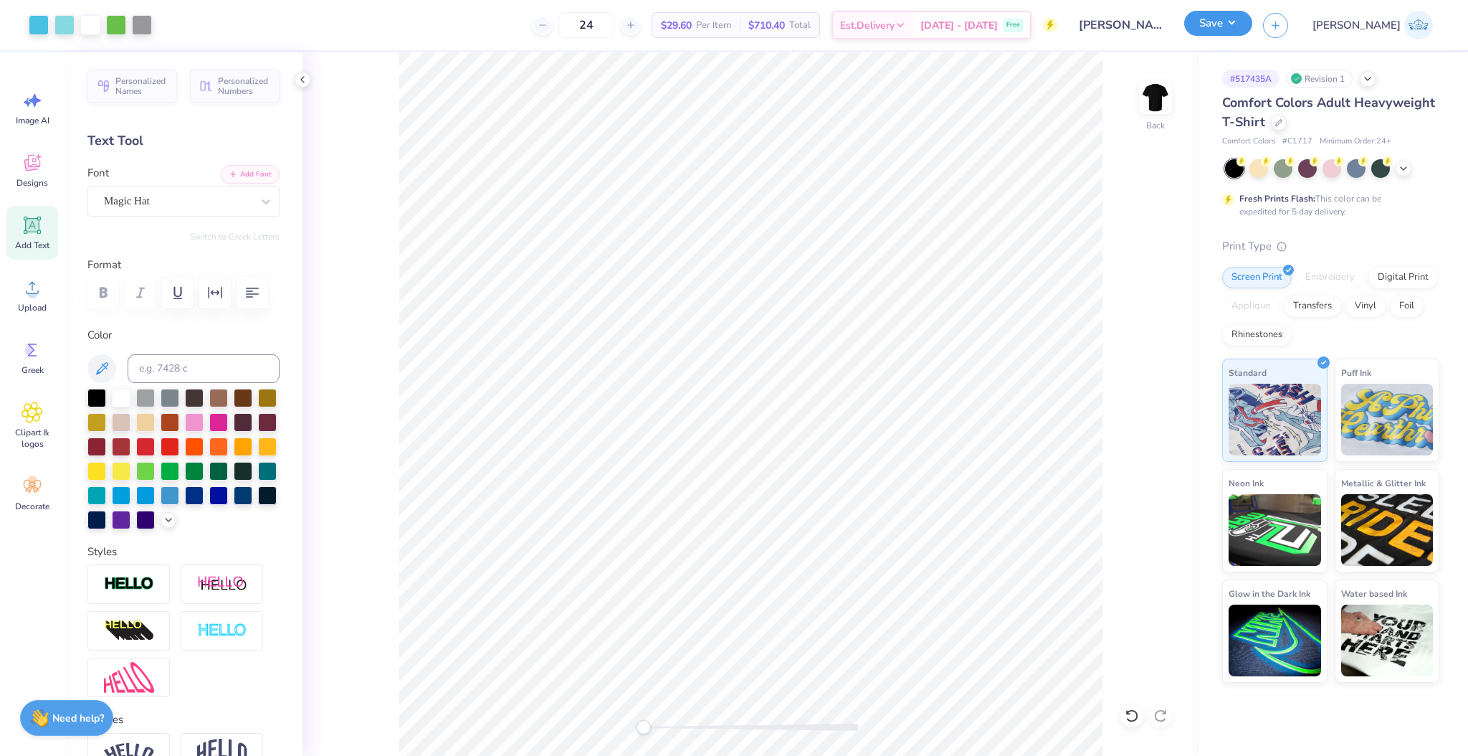
click at [1252, 32] on button "Save" at bounding box center [1218, 23] width 68 height 25
